Goal: Task Accomplishment & Management: Manage account settings

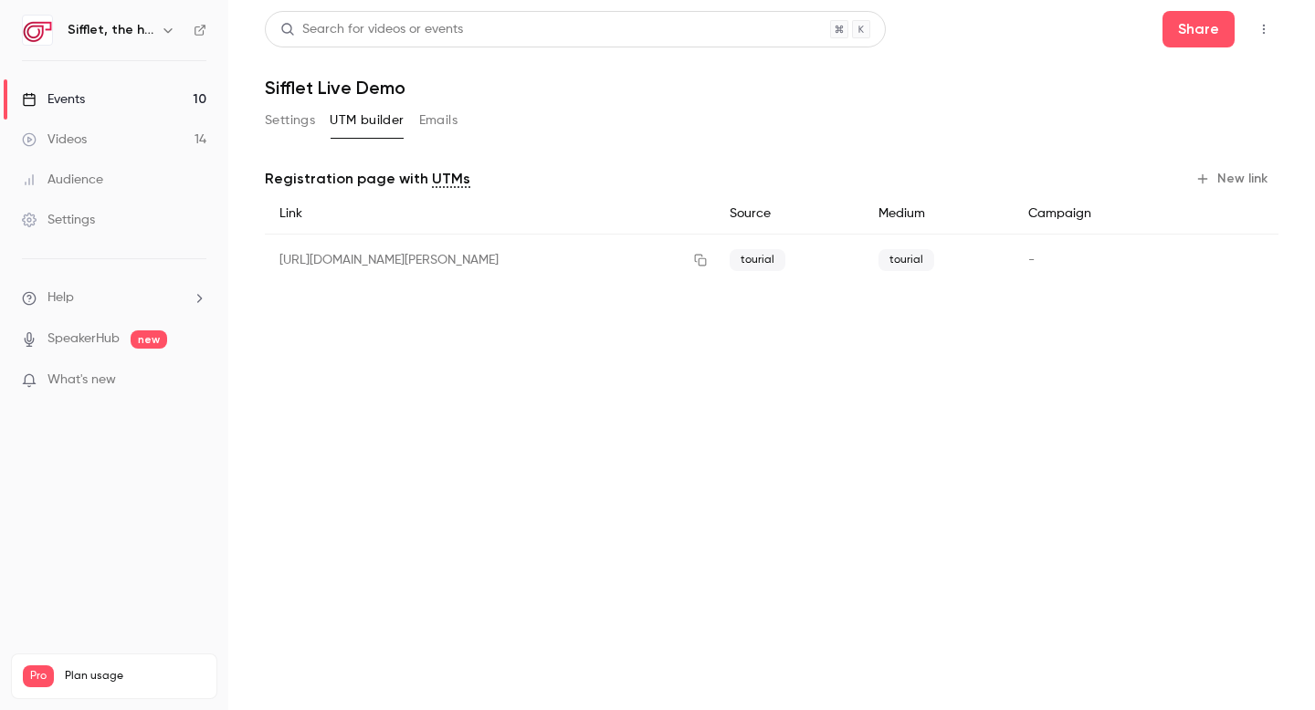
click at [157, 102] on link "Events 10" at bounding box center [114, 99] width 228 height 40
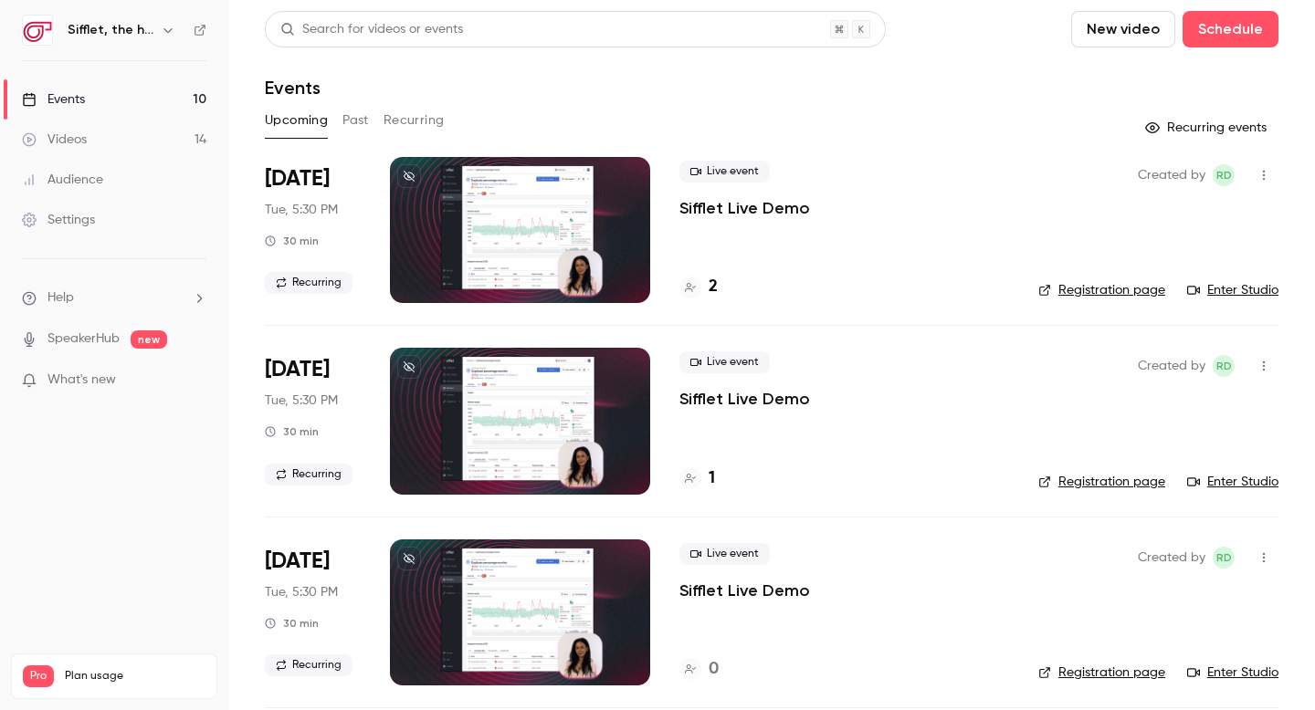
click at [733, 211] on p "Sifflet Live Demo" at bounding box center [744, 208] width 131 height 22
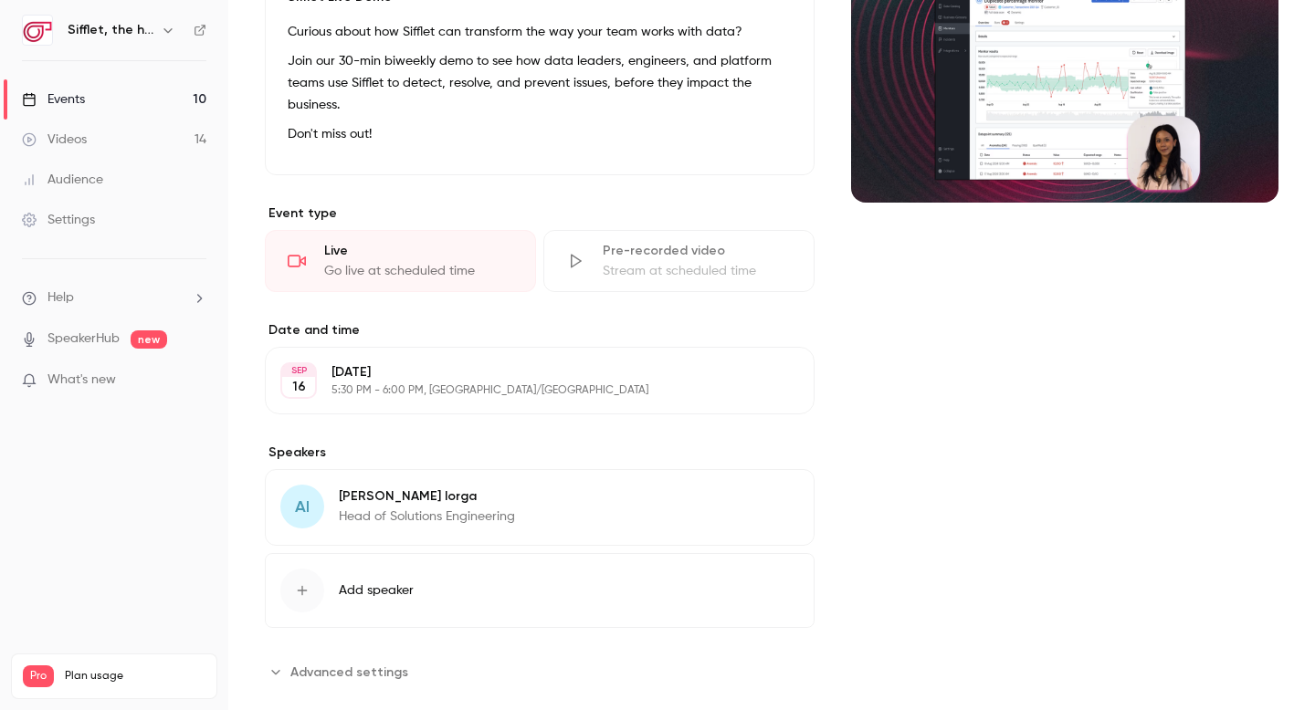
scroll to position [256, 0]
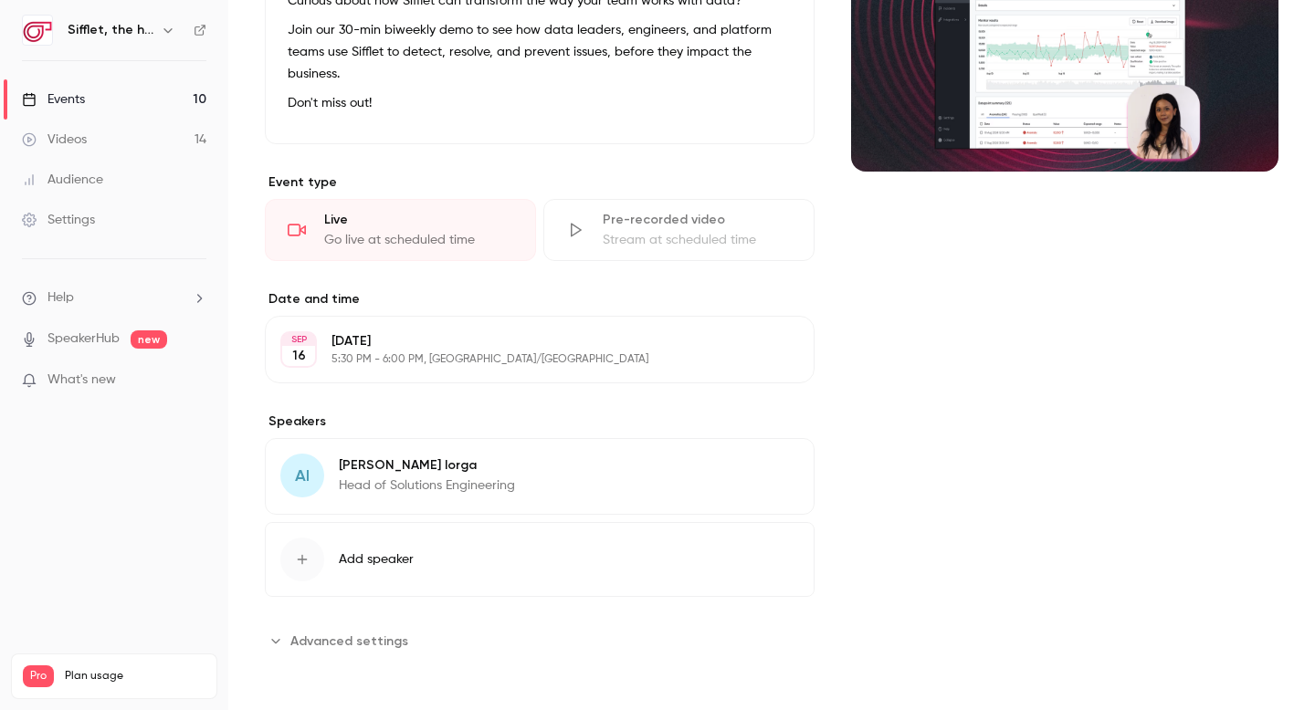
click at [136, 95] on link "Events 10" at bounding box center [114, 99] width 228 height 40
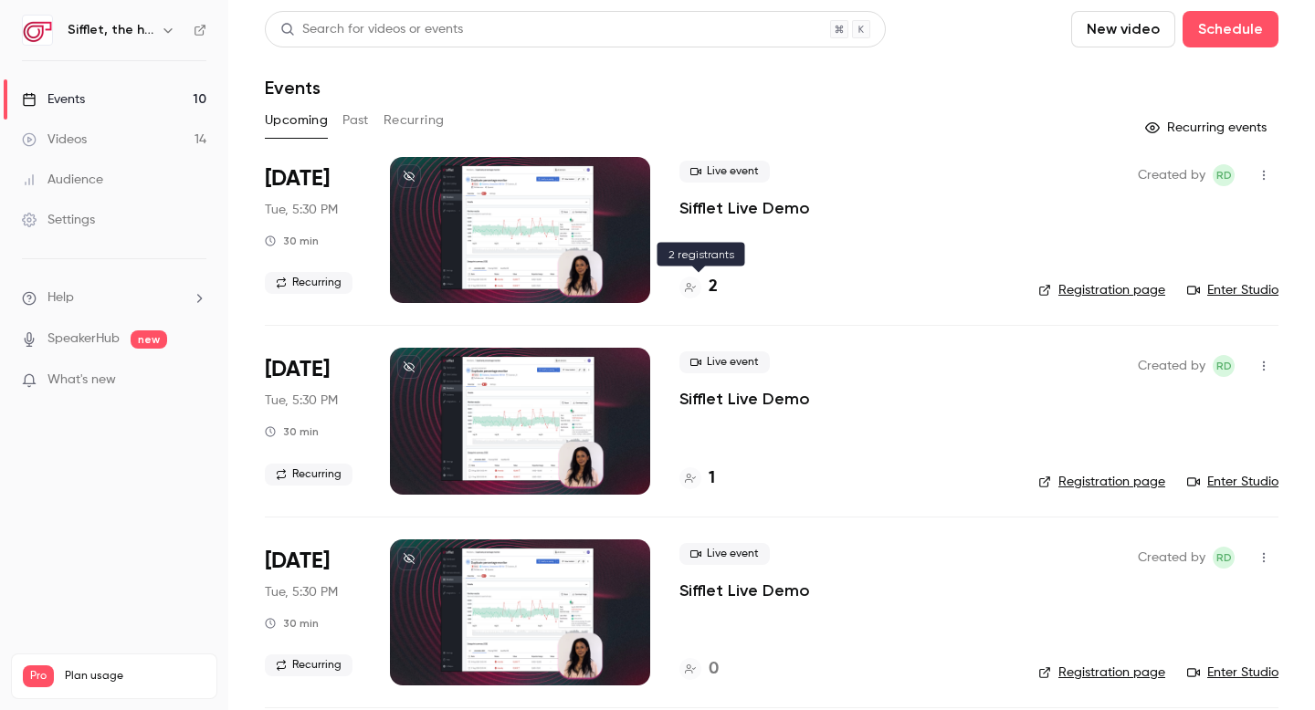
click at [714, 288] on h4 "2" at bounding box center [713, 287] width 9 height 25
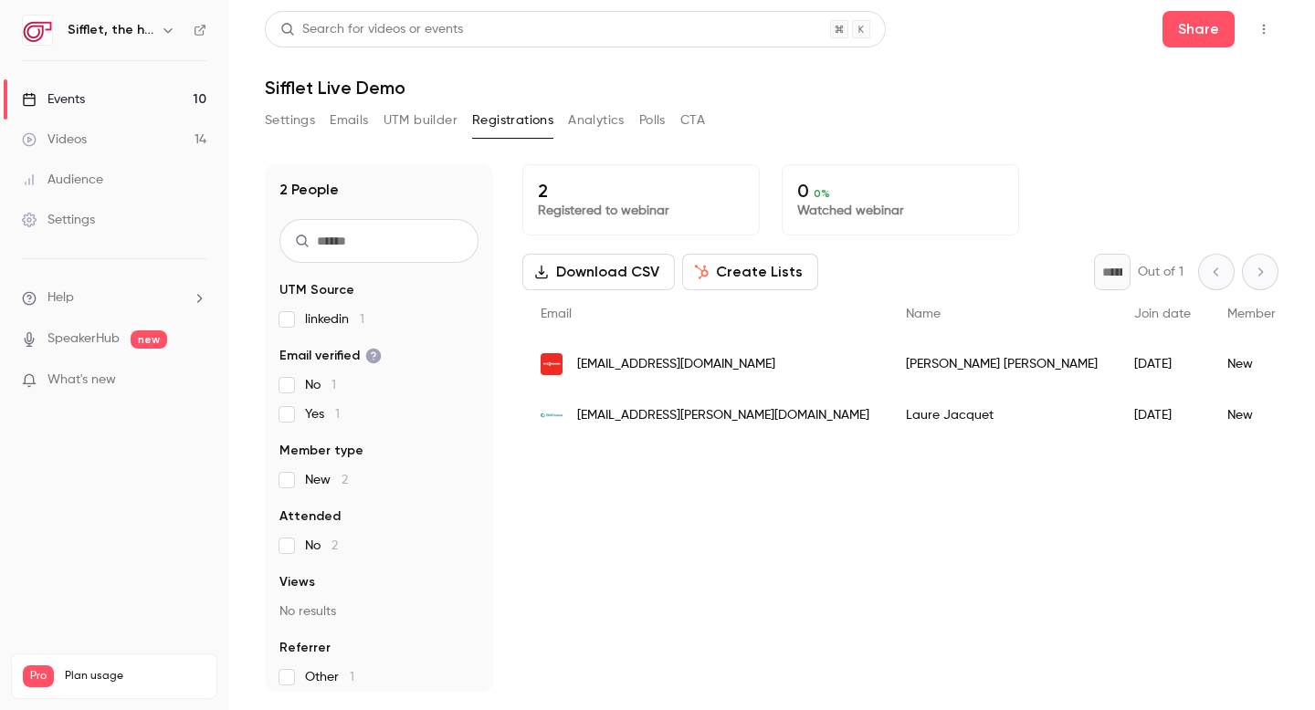
click at [281, 112] on button "Settings" at bounding box center [290, 120] width 50 height 29
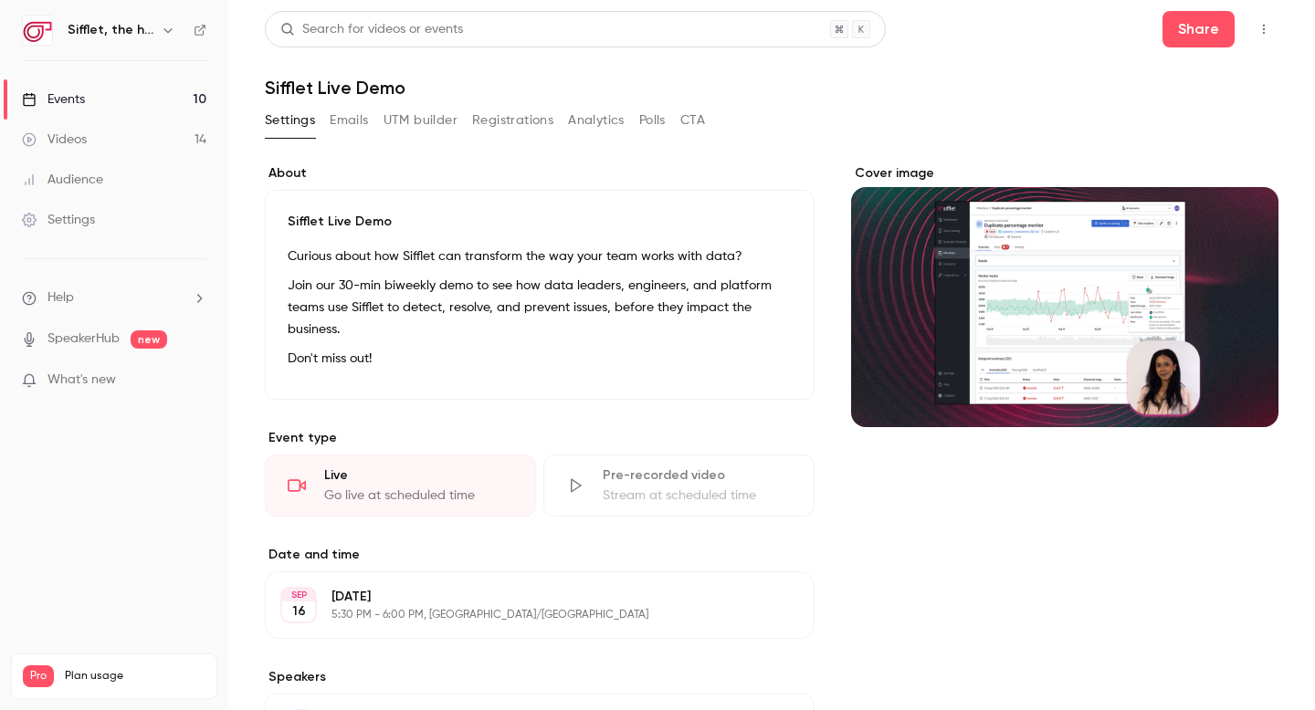
click at [522, 122] on button "Registrations" at bounding box center [512, 120] width 81 height 29
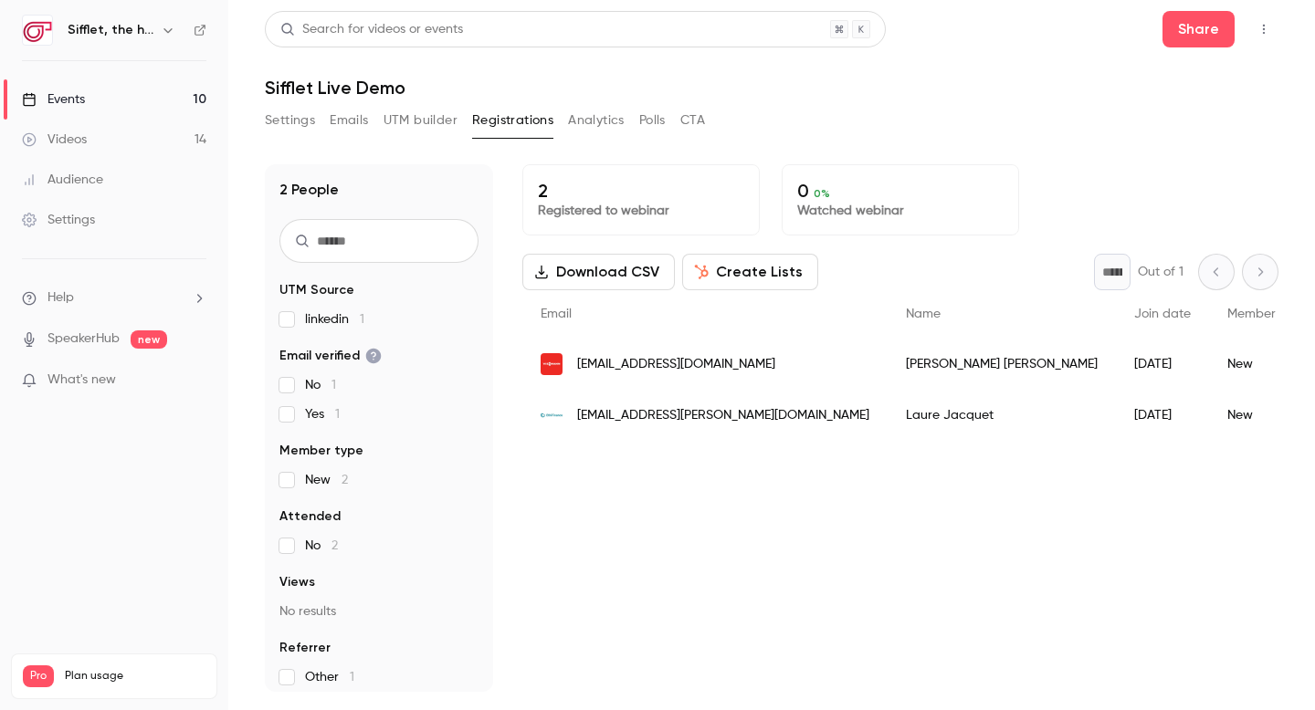
click at [415, 121] on button "UTM builder" at bounding box center [420, 120] width 74 height 29
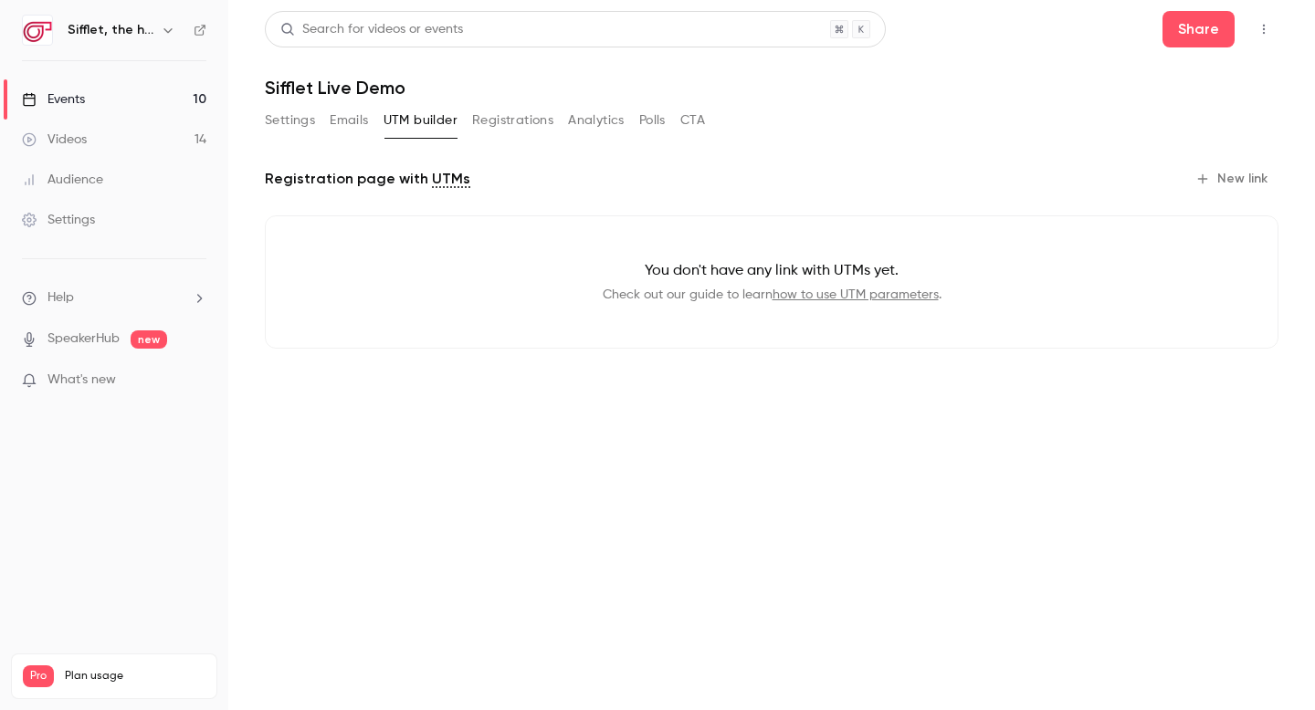
click at [520, 116] on button "Registrations" at bounding box center [512, 120] width 81 height 29
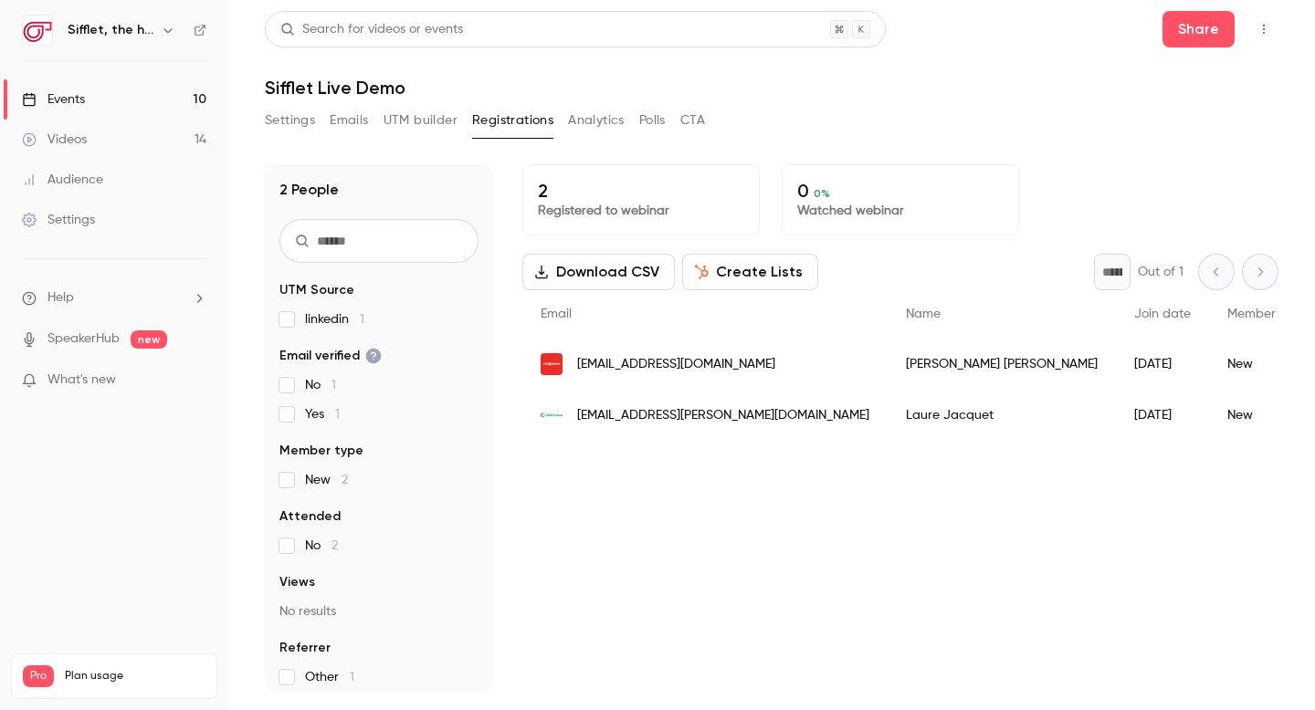
click at [301, 128] on button "Settings" at bounding box center [290, 120] width 50 height 29
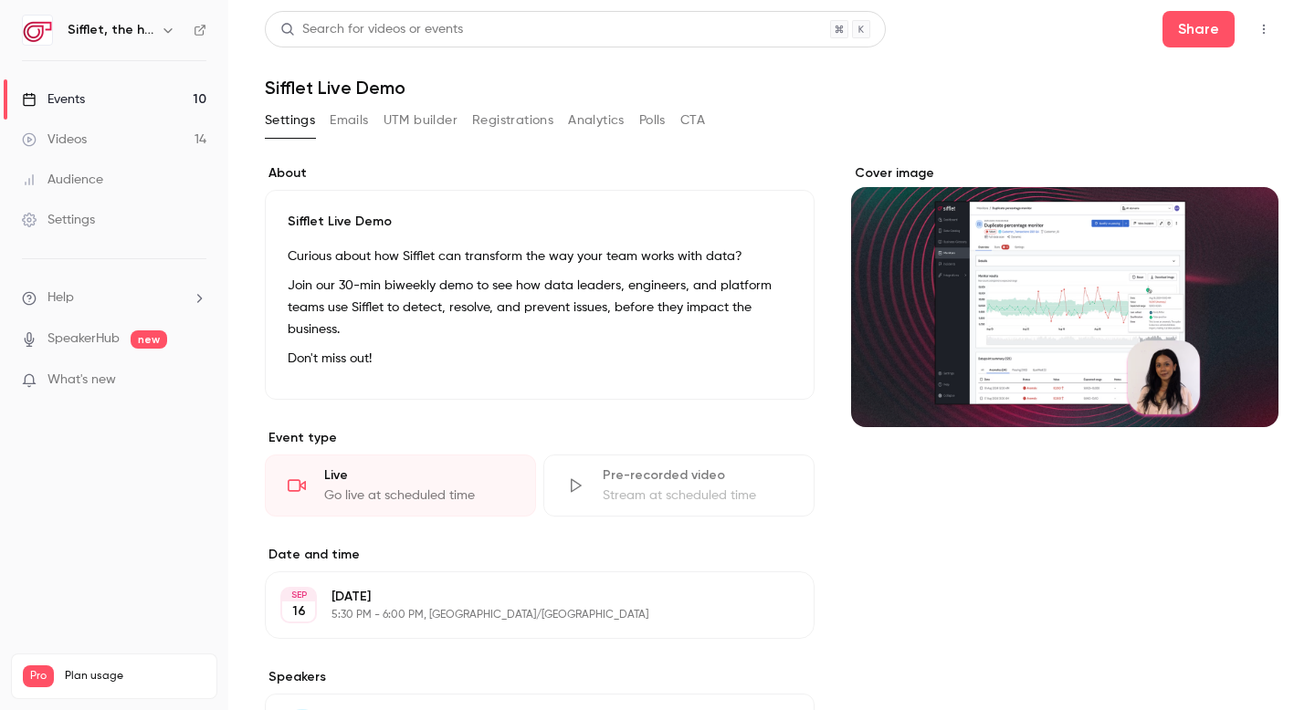
click at [1267, 24] on icon "button" at bounding box center [1263, 29] width 15 height 13
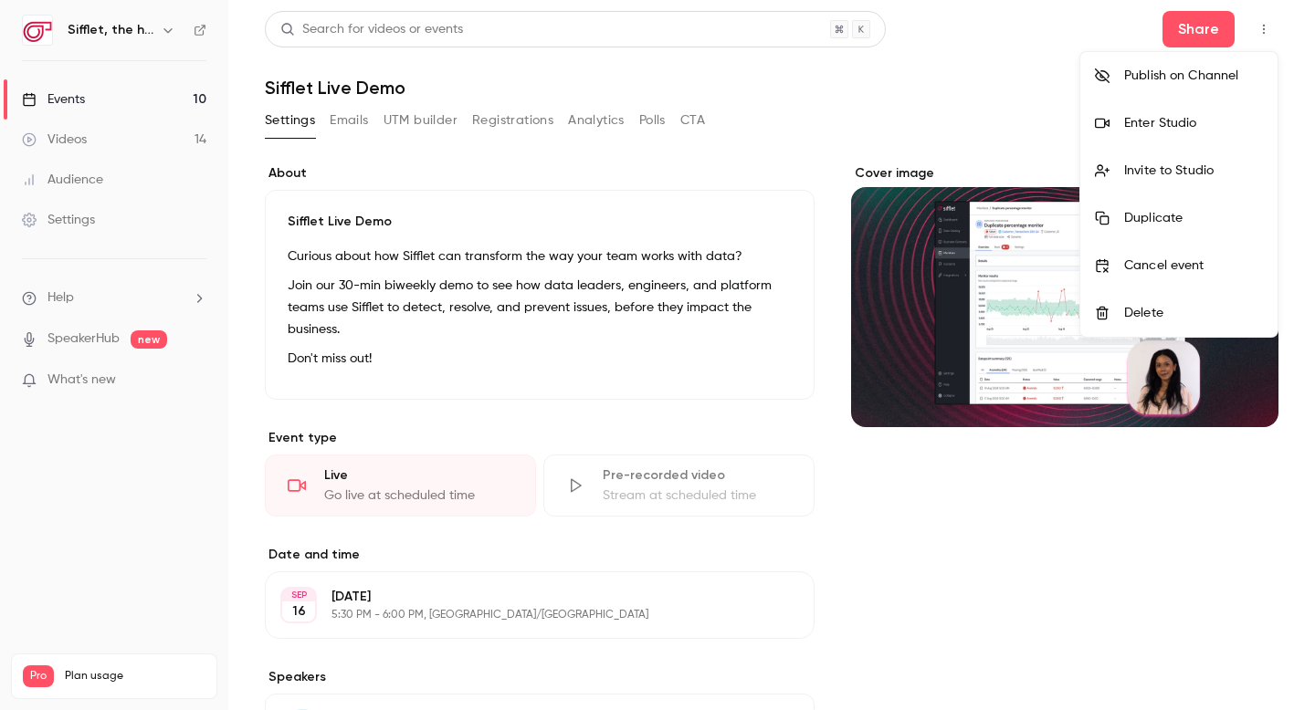
click at [990, 127] on div at bounding box center [657, 355] width 1315 height 710
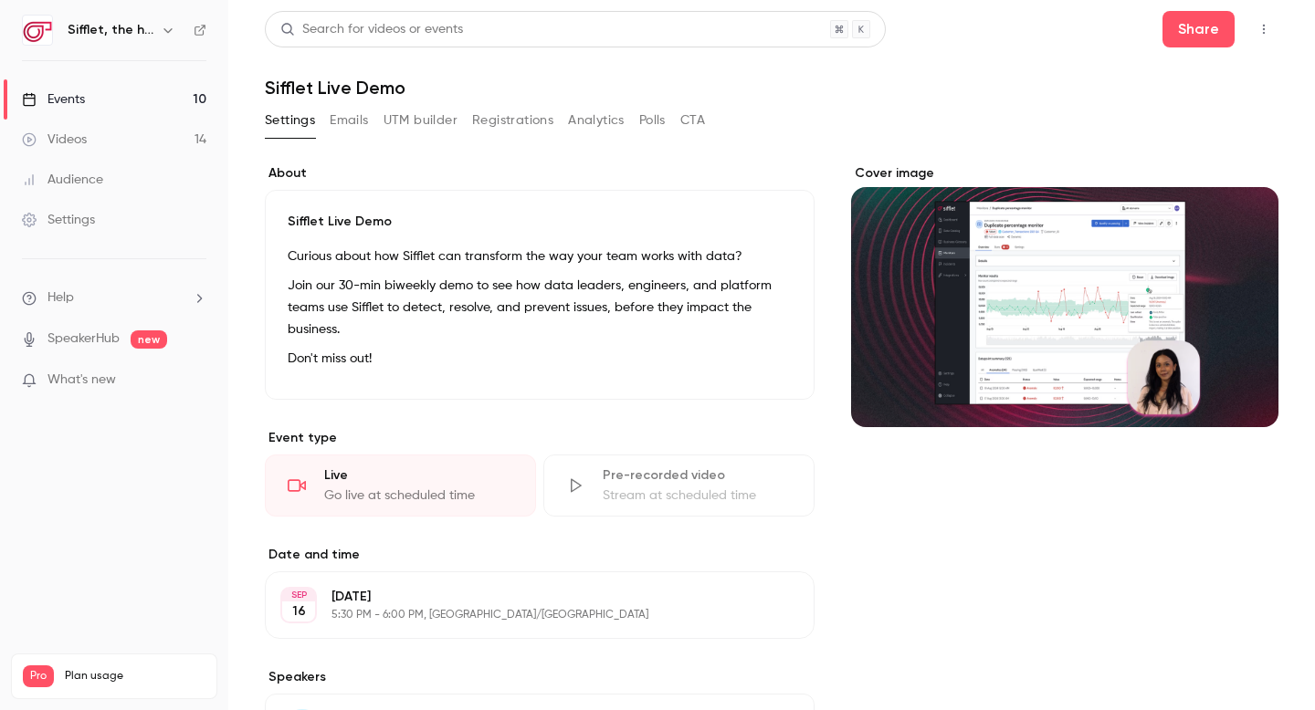
click at [163, 105] on link "Events 10" at bounding box center [114, 99] width 228 height 40
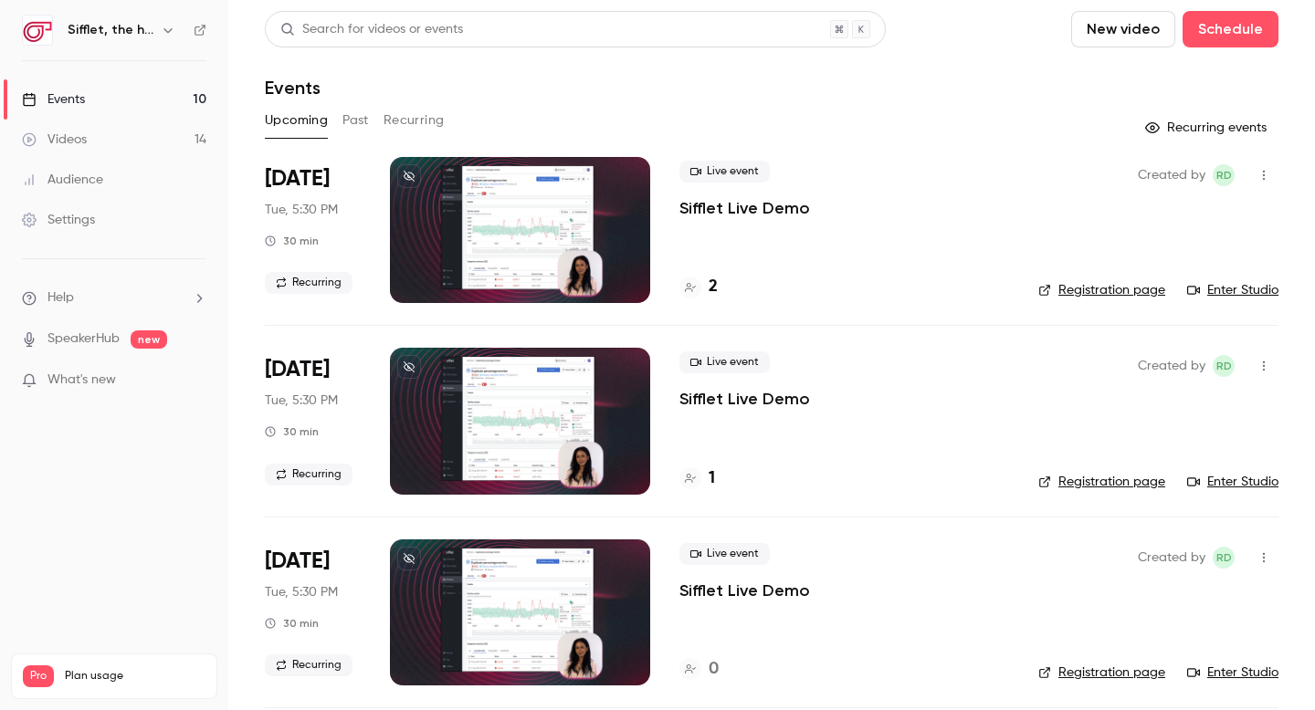
click at [1097, 291] on link "Registration page" at bounding box center [1101, 290] width 127 height 18
